Goal: Task Accomplishment & Management: Complete application form

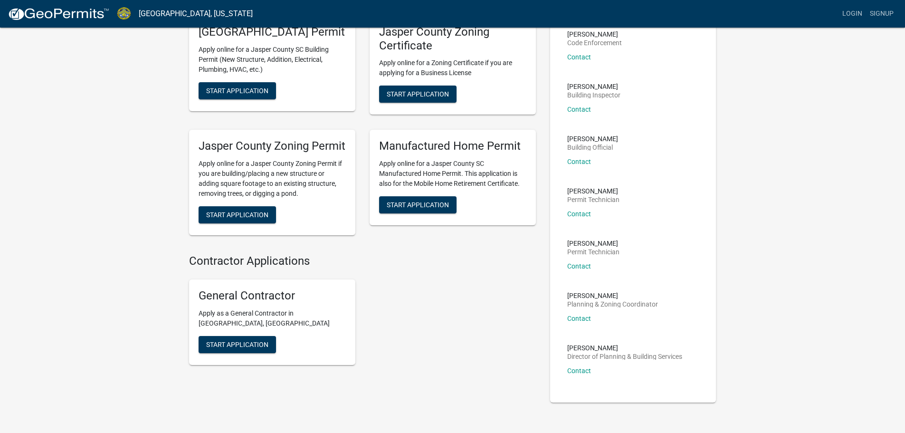
scroll to position [95, 0]
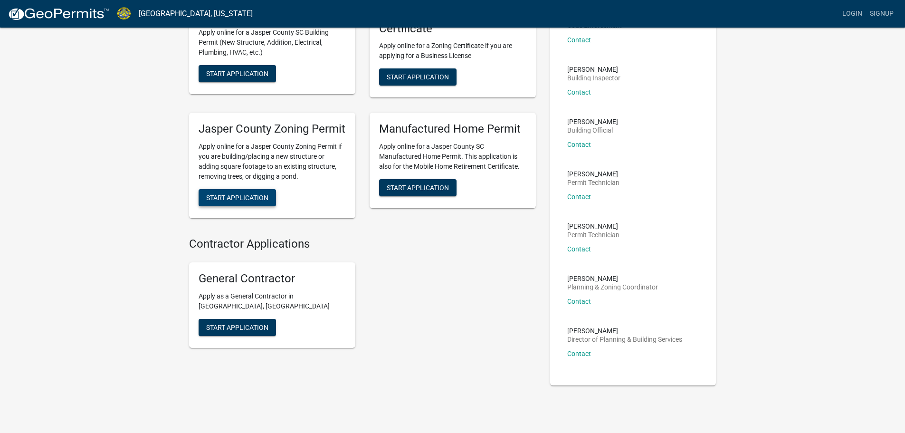
click at [241, 201] on span "Start Application" at bounding box center [237, 198] width 62 height 8
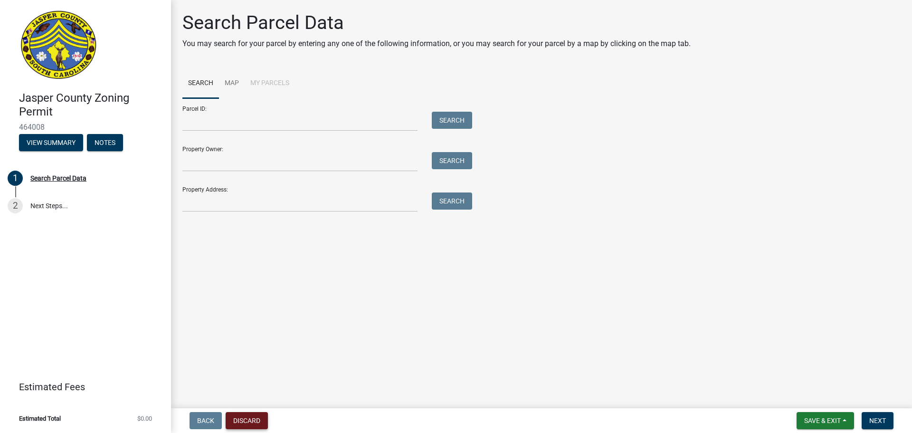
click at [233, 418] on button "Discard" at bounding box center [247, 420] width 42 height 17
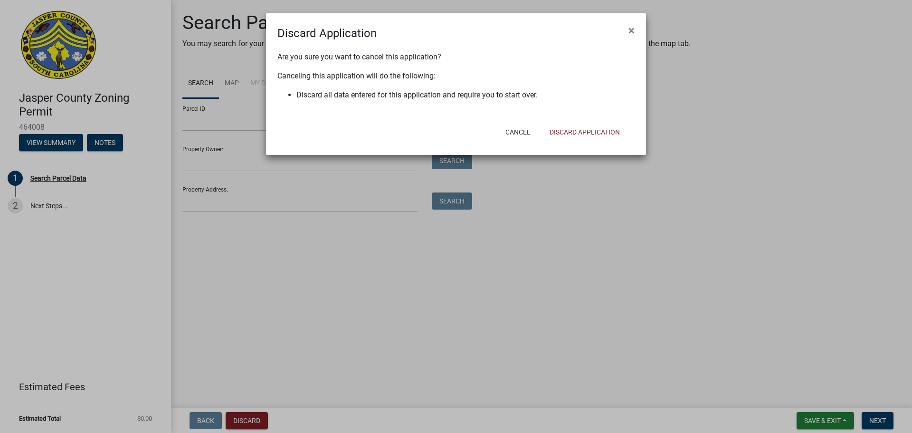
click at [570, 122] on div "Cancel Discard Application" at bounding box center [518, 132] width 234 height 25
click at [574, 129] on button "Discard Application" at bounding box center [585, 132] width 86 height 17
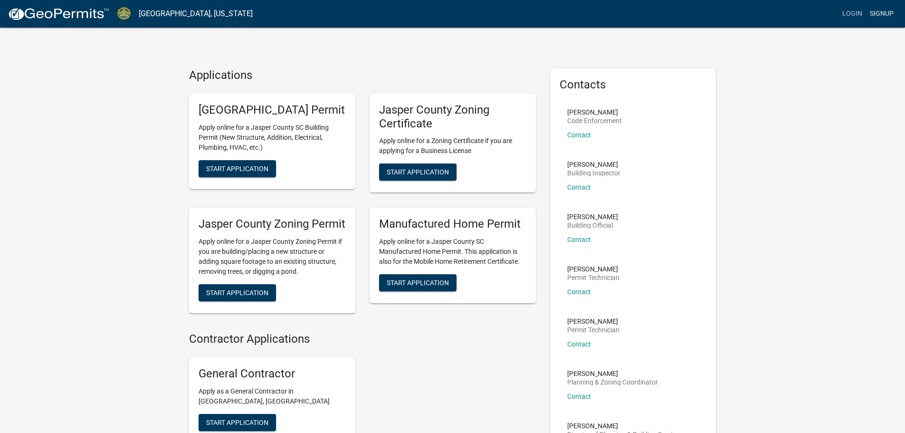
click at [880, 12] on link "Signup" at bounding box center [881, 14] width 31 height 18
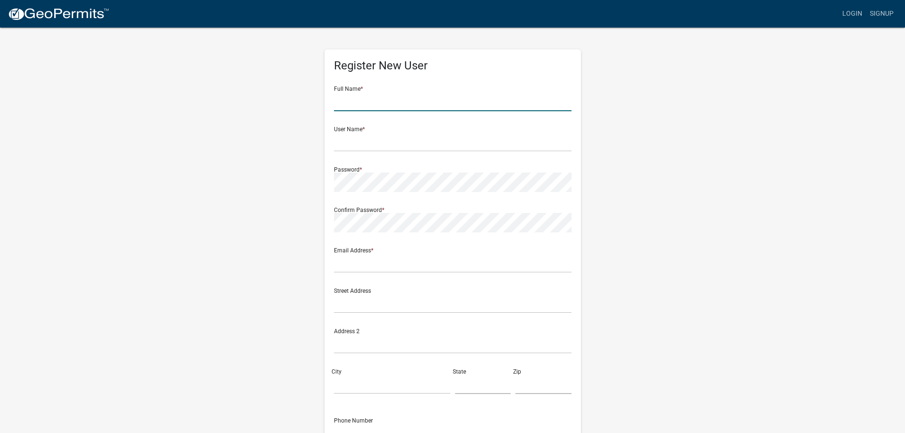
click at [402, 102] on input "text" at bounding box center [453, 101] width 238 height 19
type input "[PERSON_NAME]"
type input "vburbage"
click at [433, 261] on input "text" at bounding box center [453, 262] width 238 height 19
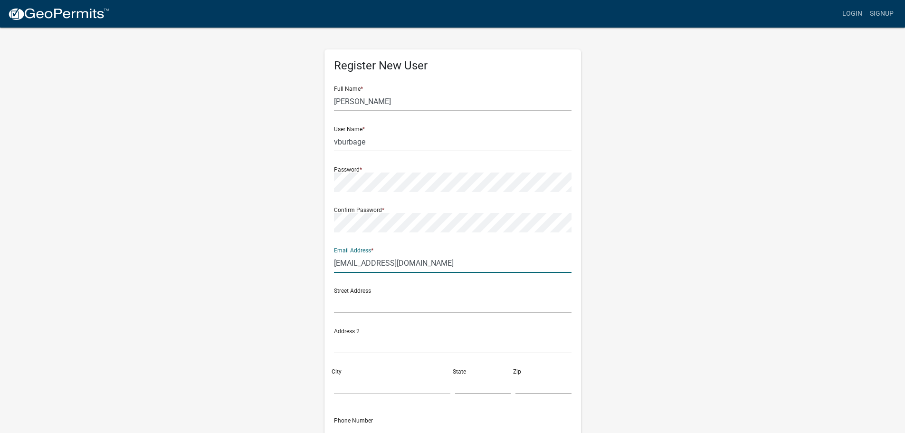
type input "[EMAIL_ADDRESS][DOMAIN_NAME]"
click at [235, 234] on div "Register New User Full Name * [PERSON_NAME] User Name * vburbage Password * Con…" at bounding box center [453, 281] width 542 height 508
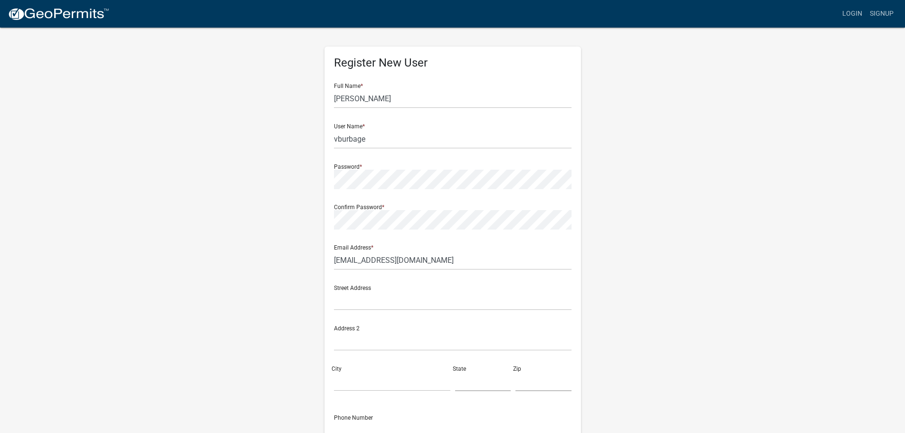
scroll to position [102, 0]
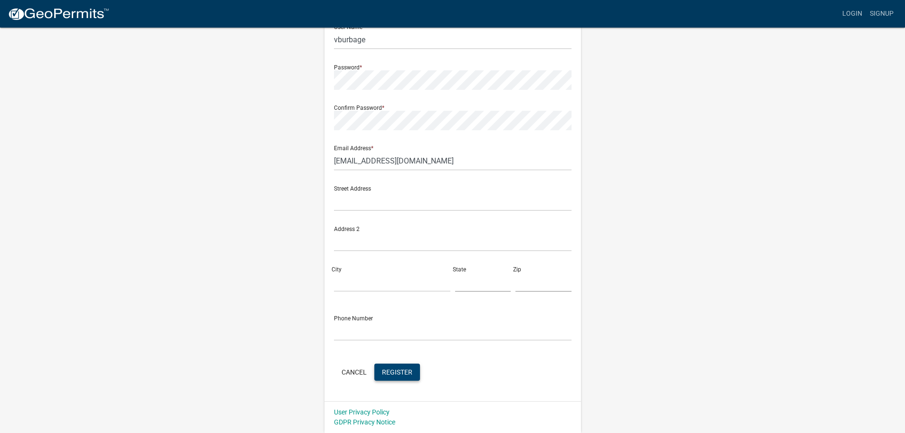
click at [402, 373] on span "Register" at bounding box center [397, 372] width 30 height 8
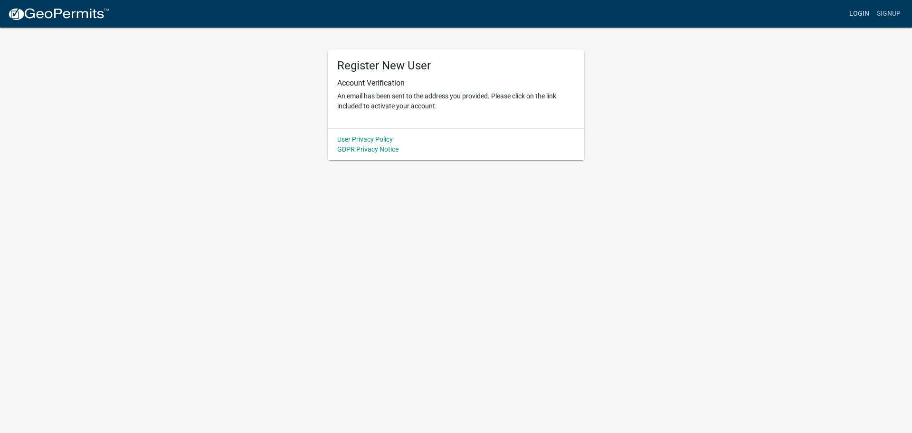
click at [862, 14] on link "Login" at bounding box center [860, 14] width 28 height 18
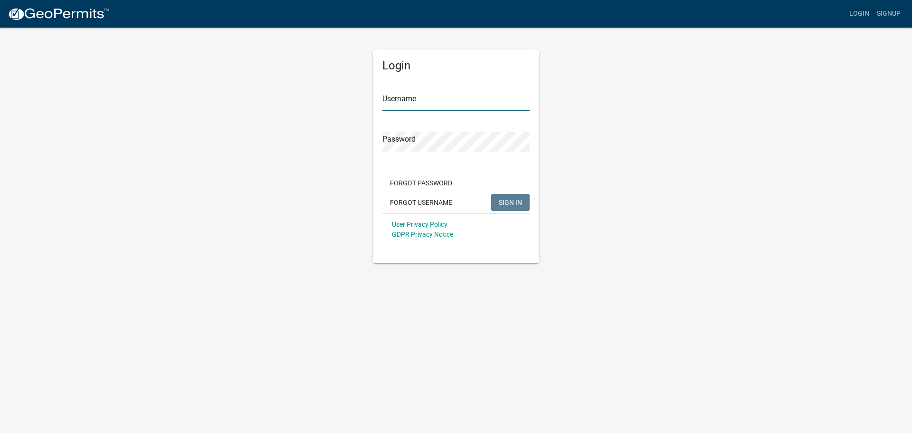
type input "vburbage"
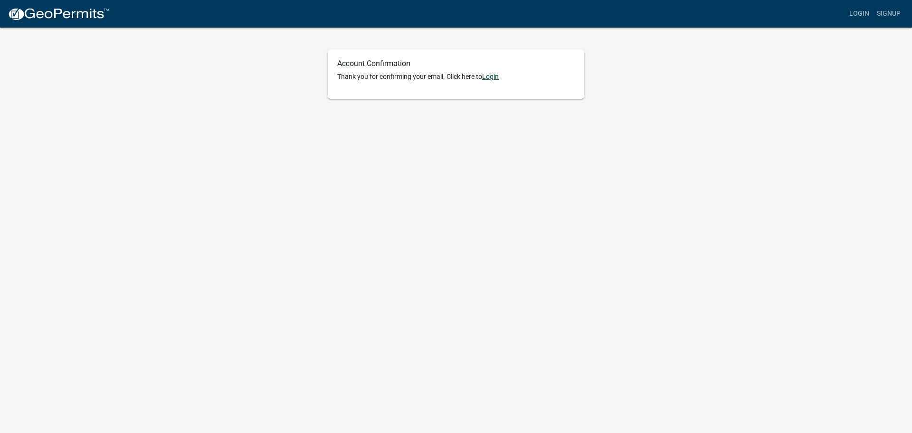
click at [488, 78] on link "Login" at bounding box center [490, 77] width 17 height 8
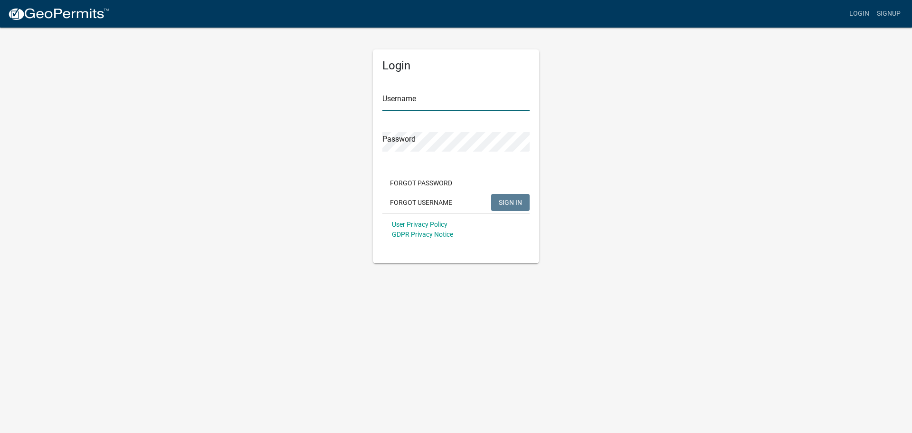
type input "vburbage"
click at [508, 202] on span "SIGN IN" at bounding box center [510, 202] width 23 height 8
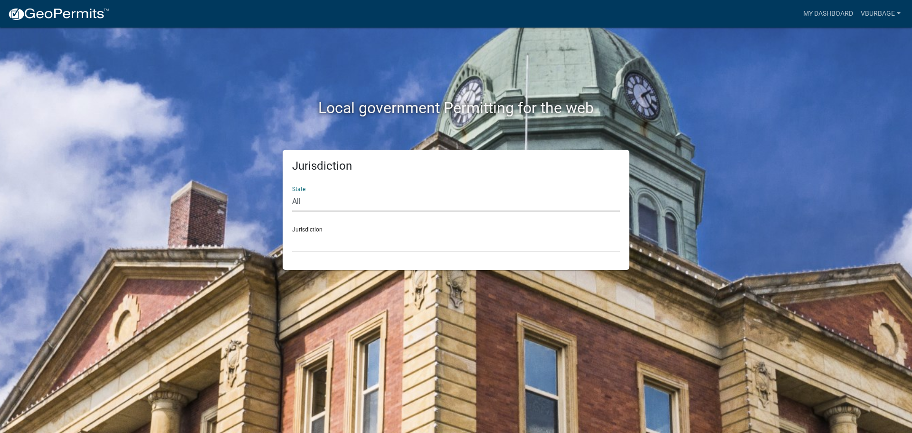
click at [318, 202] on select "All Colorado Georgia Indiana Iowa Kansas Minnesota Ohio South Carolina Wisconsin" at bounding box center [456, 201] width 328 height 19
select select "South Carolina"
click at [292, 192] on select "All Colorado Georgia Indiana Iowa Kansas Minnesota Ohio South Carolina Wisconsin" at bounding box center [456, 201] width 328 height 19
click at [354, 239] on select "Abbeville County, South Carolina Jasper County, South Carolina" at bounding box center [456, 241] width 328 height 19
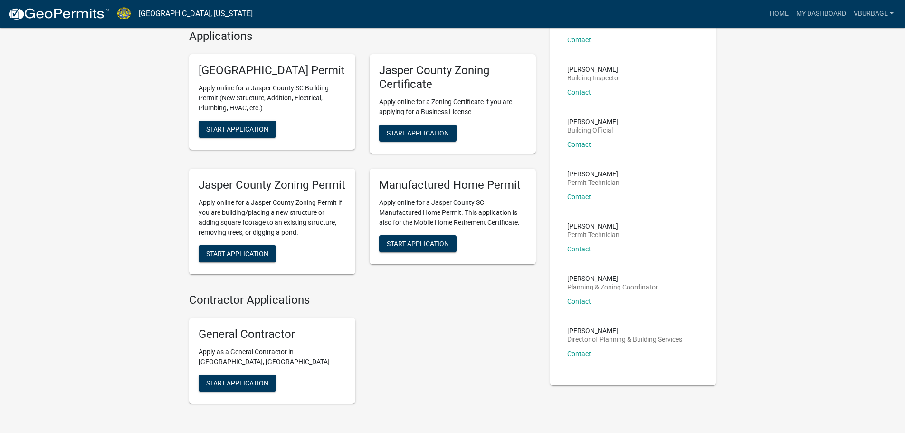
scroll to position [143, 0]
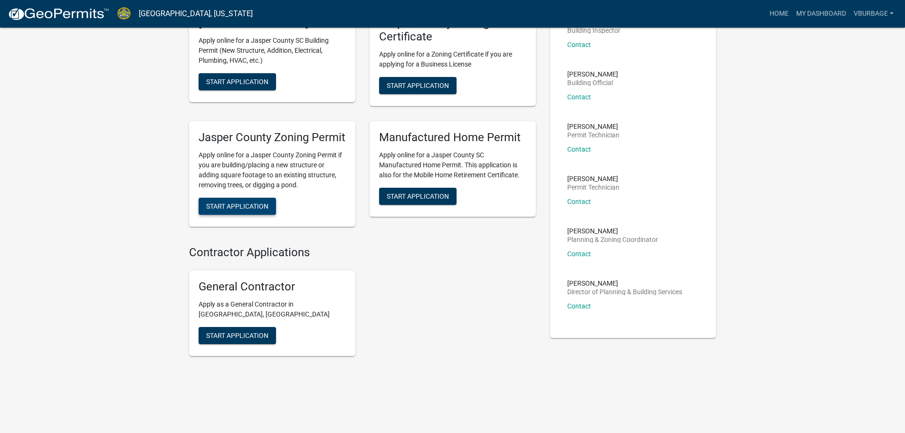
click at [247, 209] on span "Start Application" at bounding box center [237, 206] width 62 height 8
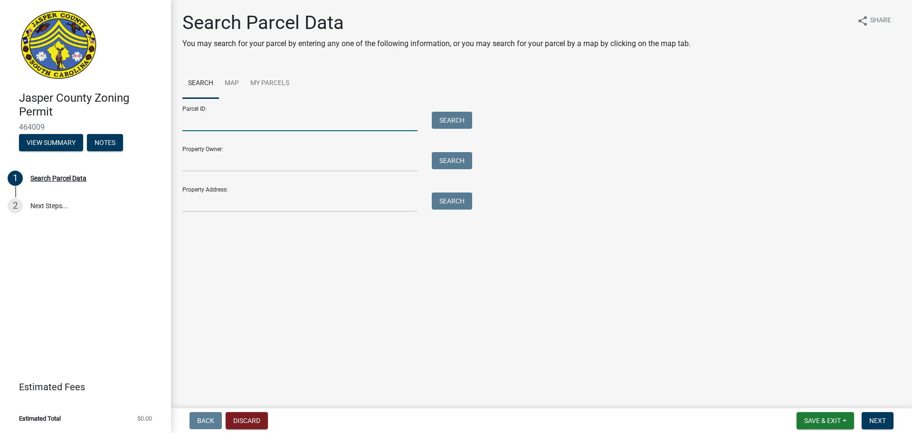
click at [252, 122] on input "Parcel ID:" at bounding box center [299, 121] width 235 height 19
type input "048-00-01-054"
click at [449, 120] on button "Search" at bounding box center [452, 120] width 40 height 17
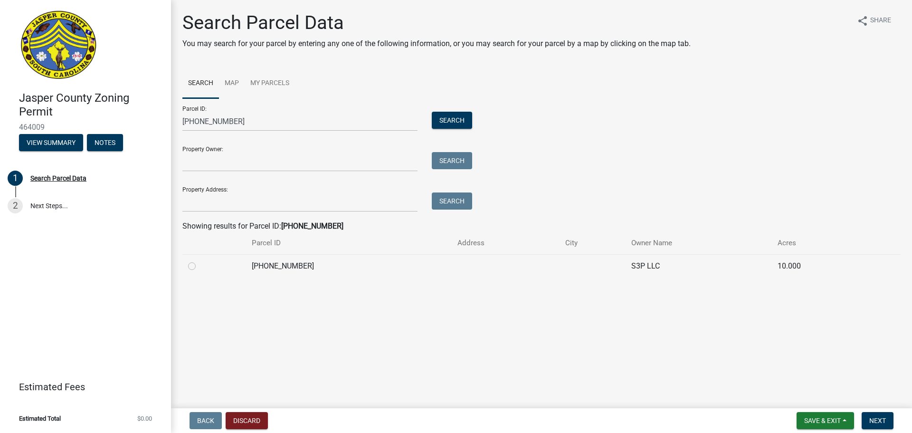
click at [200, 260] on label at bounding box center [200, 260] width 0 height 0
click at [200, 266] on input "radio" at bounding box center [203, 263] width 6 height 6
radio input "true"
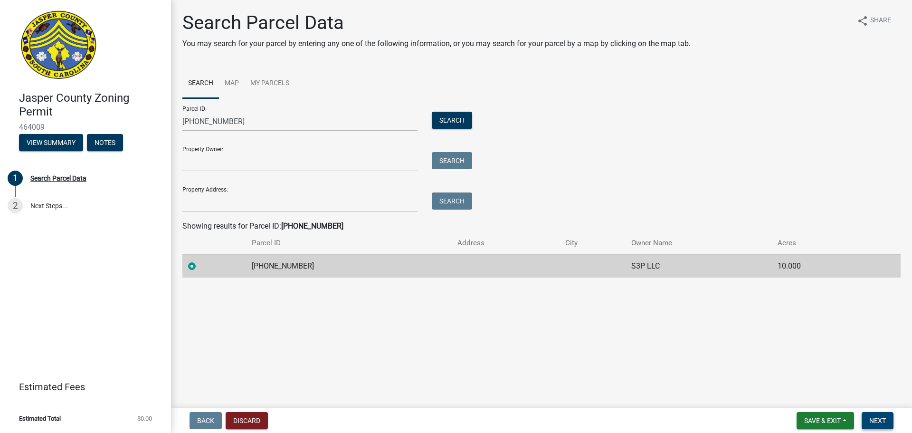
click at [873, 414] on button "Next" at bounding box center [878, 420] width 32 height 17
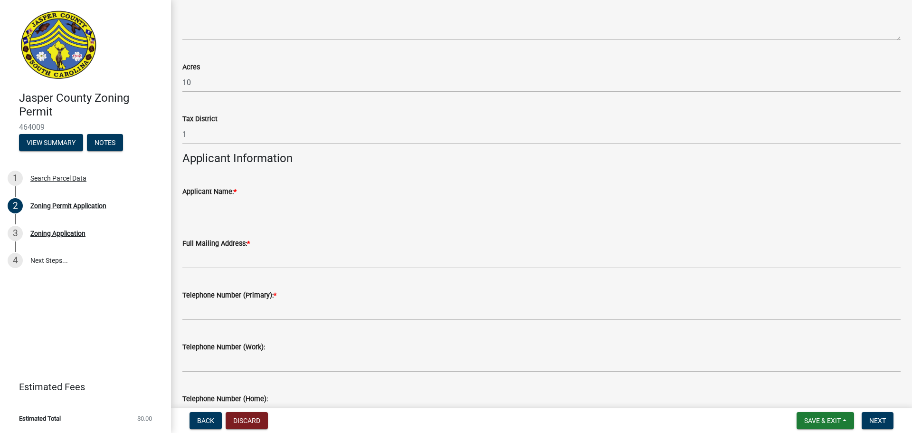
scroll to position [713, 0]
click at [59, 233] on div "Zoning Application" at bounding box center [57, 233] width 55 height 7
click at [62, 232] on div "Zoning Application" at bounding box center [57, 233] width 55 height 7
click at [879, 419] on span "Next" at bounding box center [877, 421] width 17 height 8
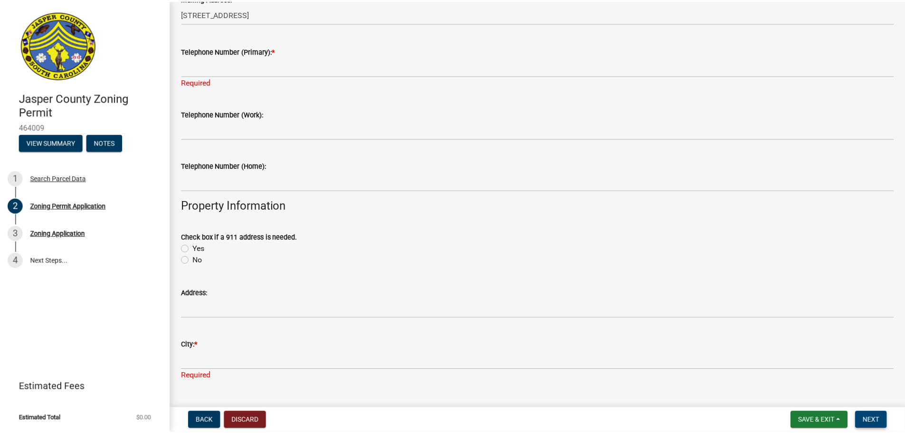
scroll to position [0, 0]
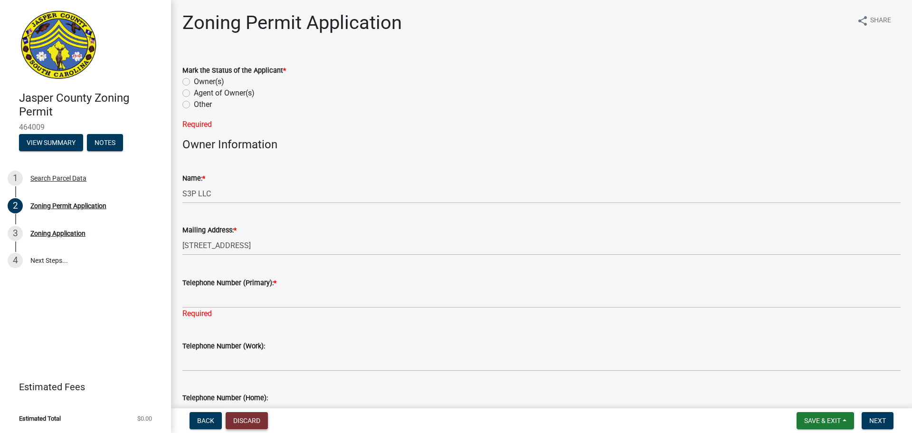
click at [238, 418] on button "Discard" at bounding box center [247, 420] width 42 height 17
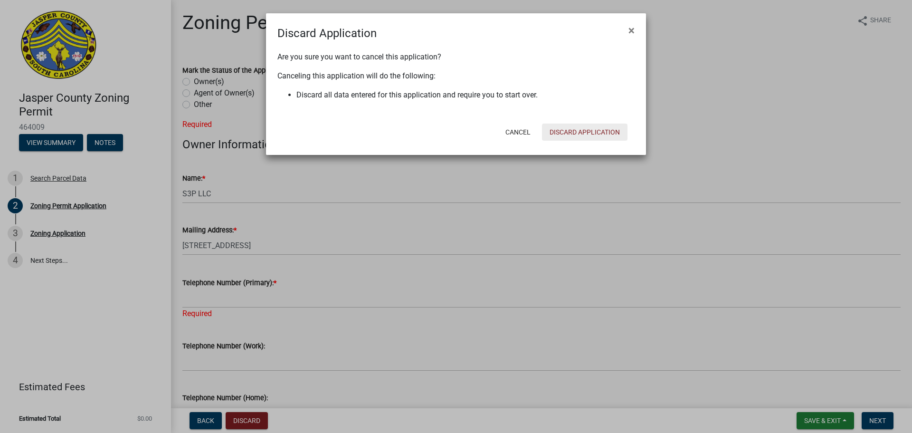
click at [575, 131] on button "Discard Application" at bounding box center [585, 132] width 86 height 17
